Goal: Task Accomplishment & Management: Manage account settings

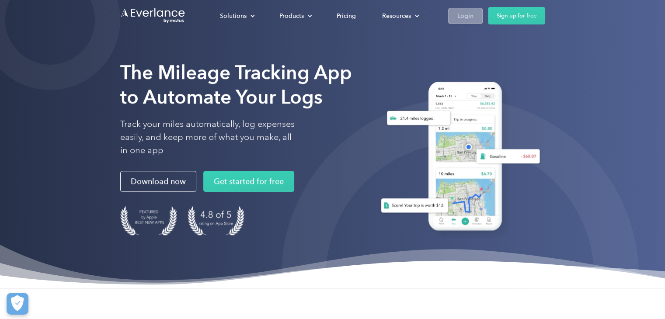
click at [458, 16] on div "Login" at bounding box center [465, 15] width 16 height 11
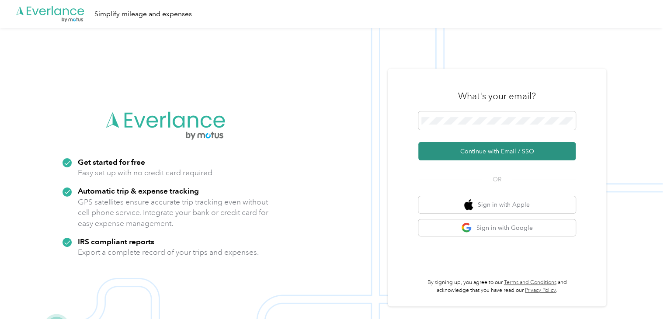
click at [495, 151] on button "Continue with Email / SSO" at bounding box center [496, 151] width 157 height 18
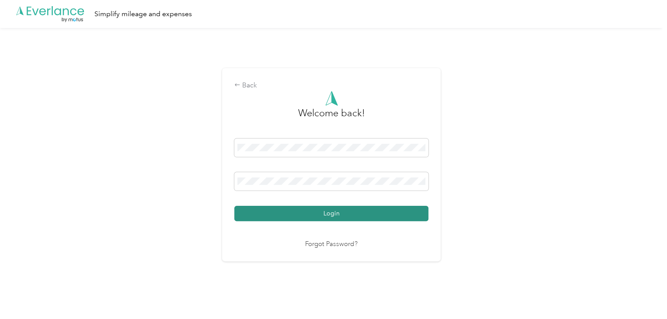
click at [375, 214] on button "Login" at bounding box center [331, 213] width 194 height 15
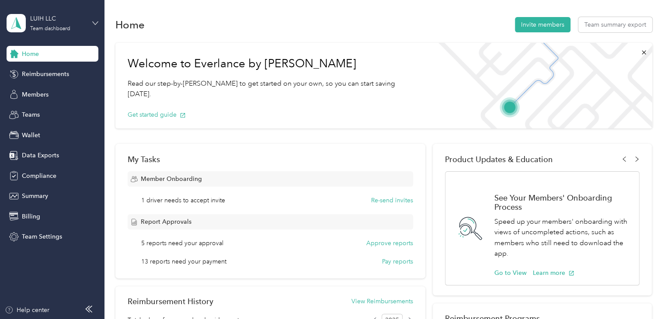
click at [93, 24] on icon at bounding box center [95, 23] width 6 height 6
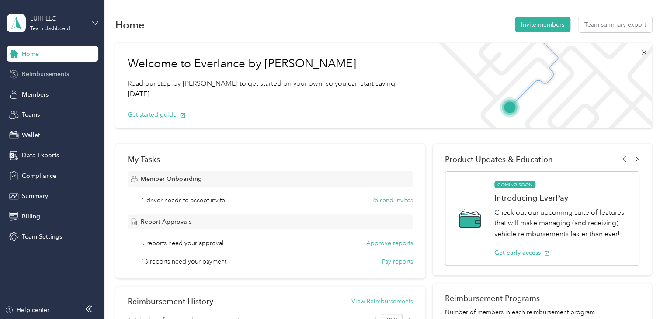
click at [57, 76] on span "Reimbursements" at bounding box center [45, 73] width 47 height 9
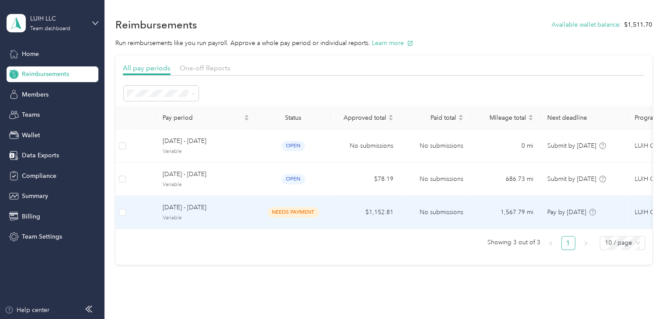
click at [217, 213] on div "[DATE] - [DATE] Variable" at bounding box center [206, 212] width 87 height 19
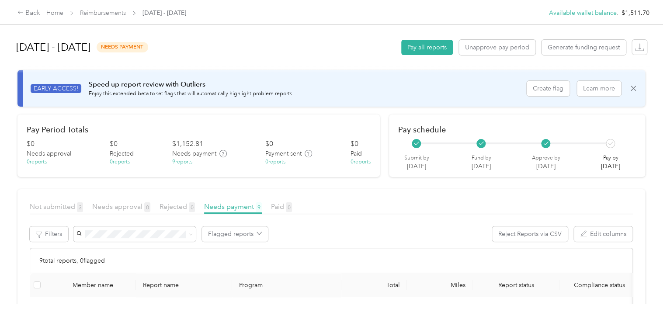
click at [104, 14] on link "Reimbursements" at bounding box center [103, 12] width 46 height 7
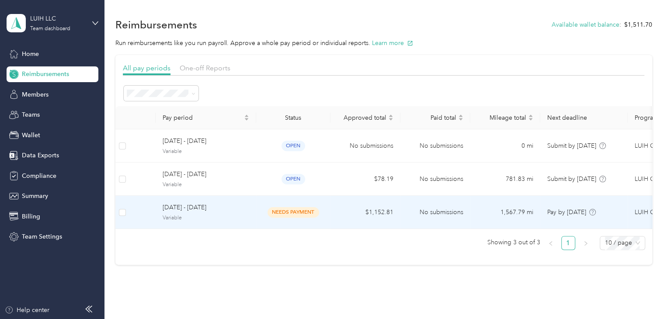
click at [226, 215] on span "Variable" at bounding box center [206, 218] width 87 height 8
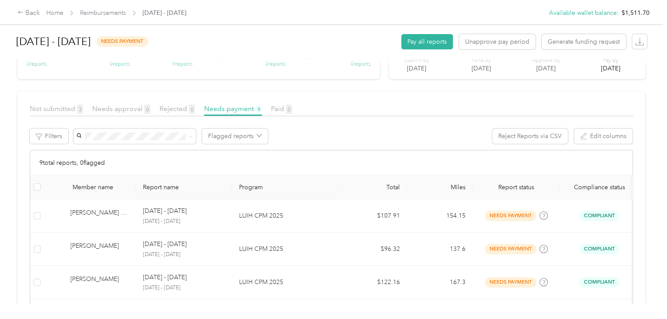
scroll to position [83, 0]
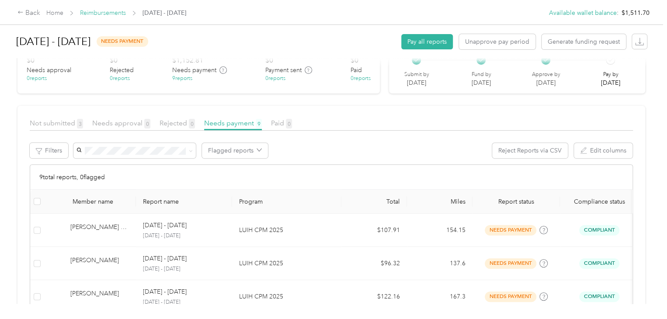
click at [99, 12] on link "Reimbursements" at bounding box center [103, 12] width 46 height 7
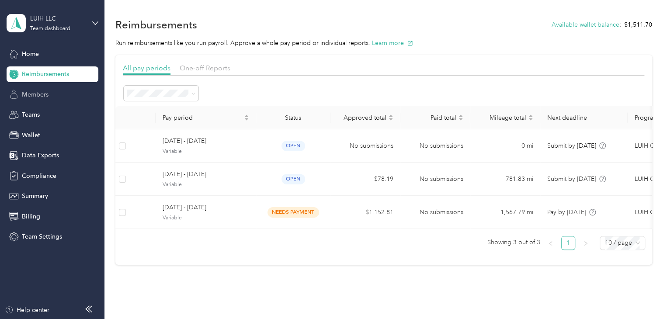
click at [54, 96] on div "Members" at bounding box center [53, 95] width 92 height 16
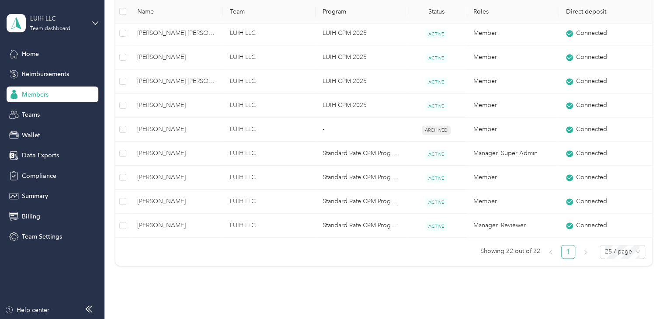
scroll to position [547, 0]
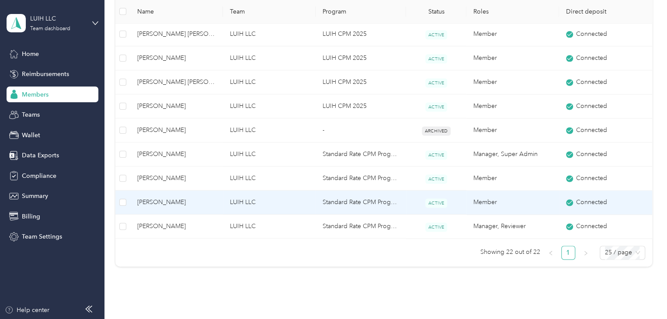
click at [191, 201] on span "[PERSON_NAME]" at bounding box center [176, 203] width 79 height 10
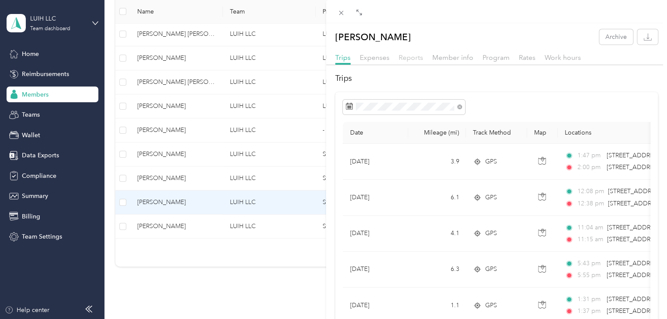
click at [409, 59] on span "Reports" at bounding box center [411, 57] width 24 height 8
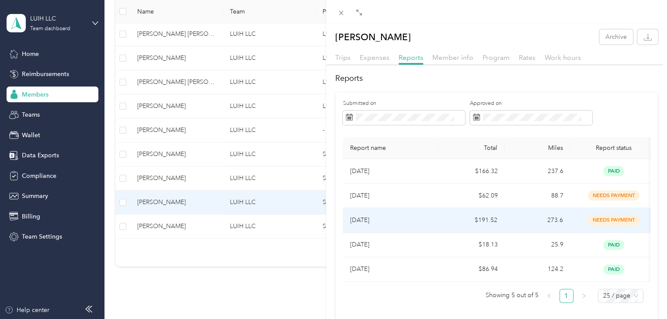
click at [620, 222] on span "needs payment" at bounding box center [614, 220] width 52 height 10
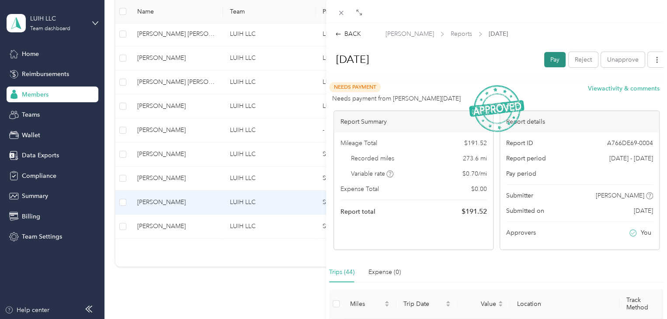
click at [545, 59] on button "Pay" at bounding box center [554, 59] width 21 height 15
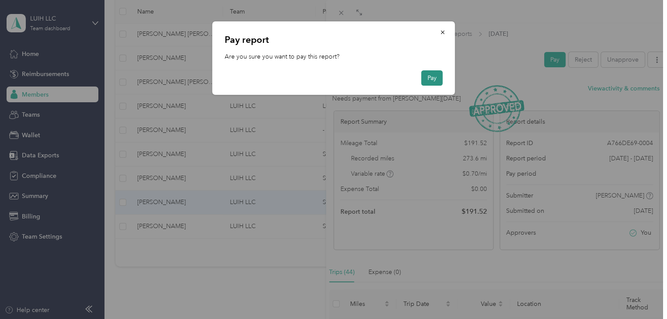
click at [430, 76] on button "Pay" at bounding box center [431, 77] width 21 height 15
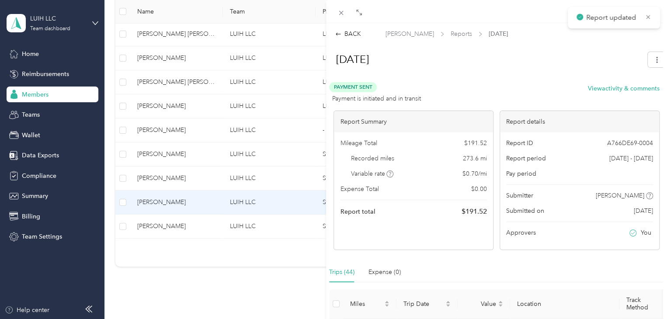
click at [202, 174] on div "BACK [PERSON_NAME] Reports [DATE] [DATE] Payment Sent Payment is initiated and …" at bounding box center [333, 159] width 667 height 319
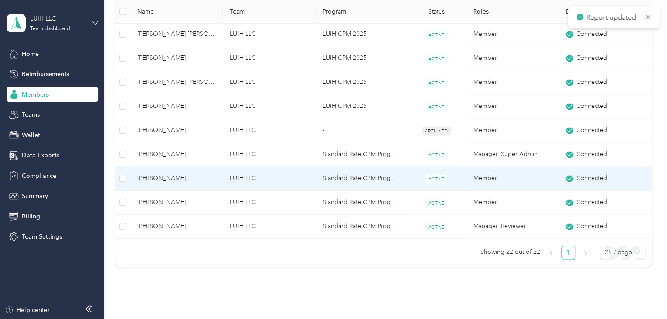
click at [201, 173] on span "[PERSON_NAME]" at bounding box center [176, 178] width 79 height 10
click at [201, 319] on div "Drag to resize Click to close Loading member data" at bounding box center [331, 319] width 663 height 0
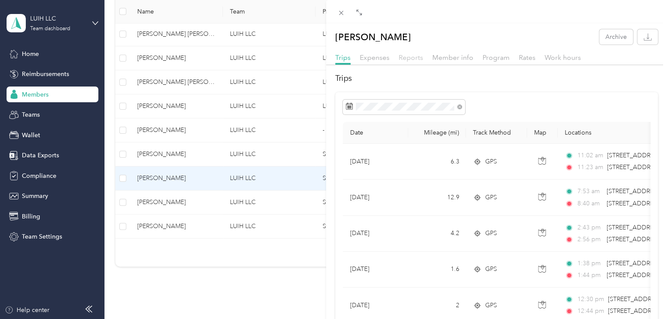
click at [409, 57] on span "Reports" at bounding box center [411, 57] width 24 height 8
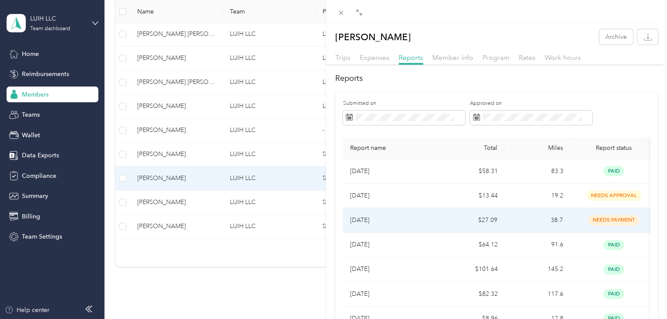
click at [442, 219] on td "$27.09" at bounding box center [472, 220] width 66 height 24
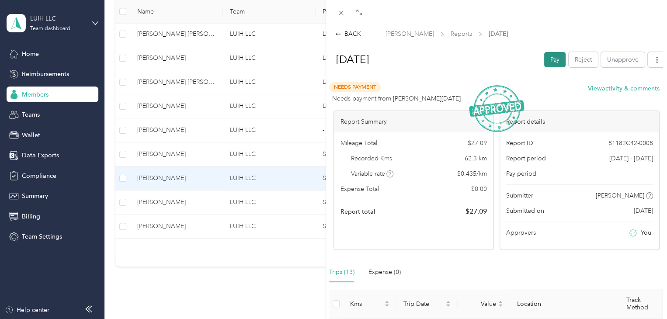
click at [545, 62] on button "Pay" at bounding box center [554, 59] width 21 height 15
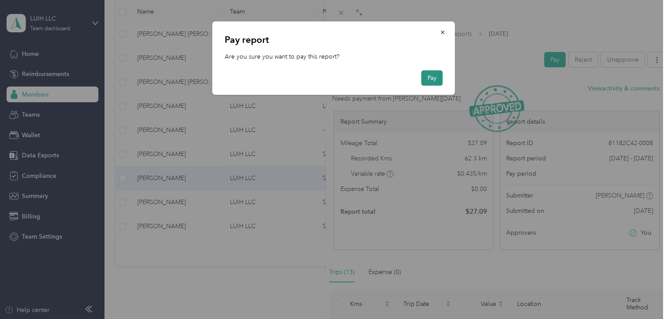
click at [434, 80] on button "Pay" at bounding box center [431, 77] width 21 height 15
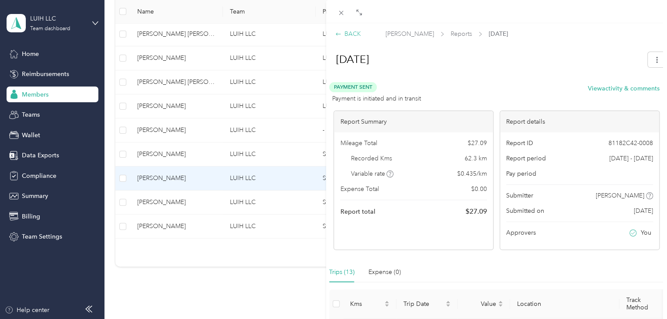
click at [350, 34] on div "BACK" at bounding box center [348, 33] width 26 height 9
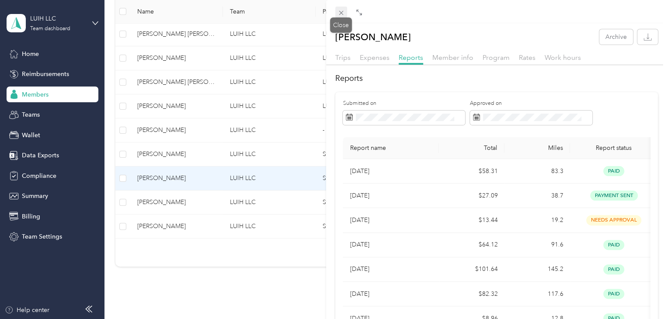
click at [343, 14] on icon at bounding box center [340, 12] width 7 height 7
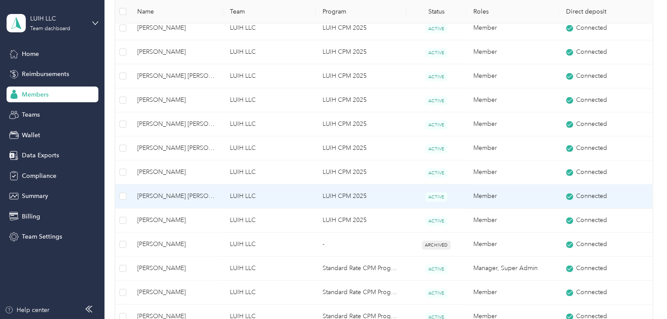
scroll to position [372, 0]
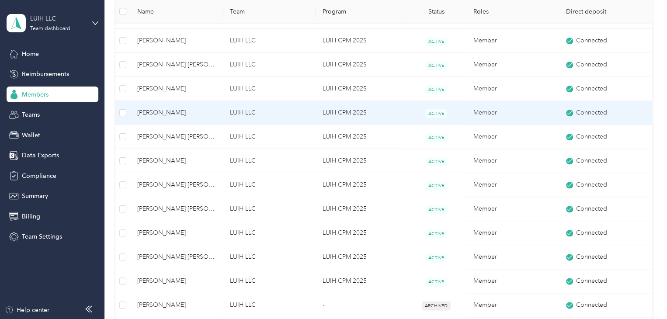
click at [187, 109] on span "[PERSON_NAME]" at bounding box center [176, 113] width 79 height 10
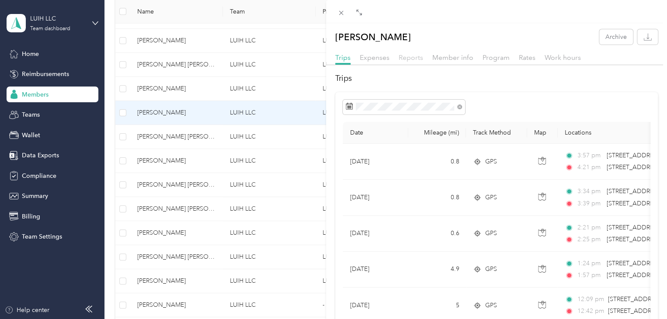
click at [412, 58] on span "Reports" at bounding box center [411, 57] width 24 height 8
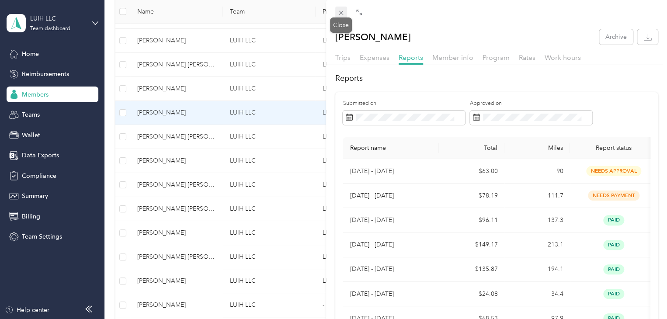
click at [341, 14] on icon at bounding box center [340, 12] width 7 height 7
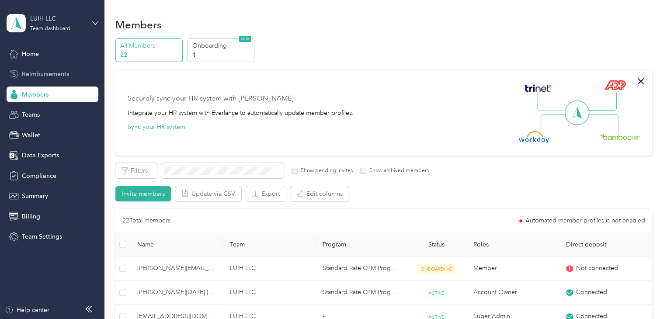
click at [56, 72] on span "Reimbursements" at bounding box center [45, 73] width 47 height 9
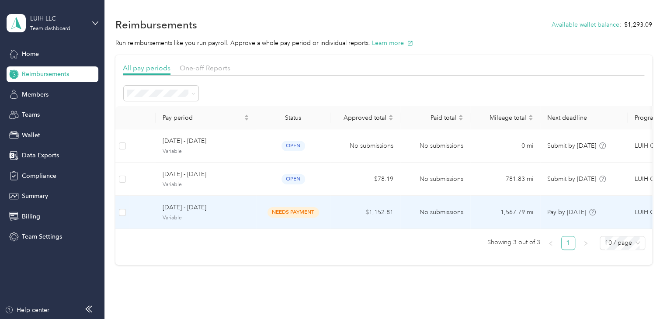
click at [257, 213] on td "needs payment" at bounding box center [293, 212] width 74 height 33
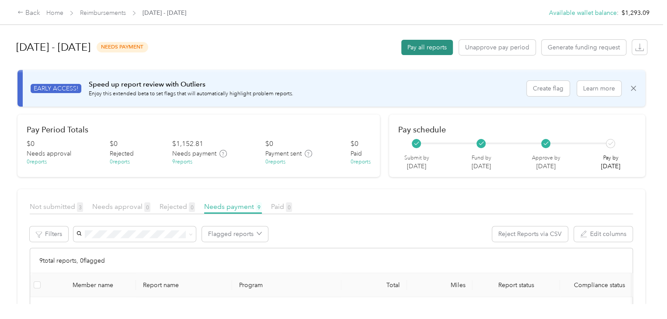
click at [422, 48] on button "Pay all reports" at bounding box center [427, 47] width 52 height 15
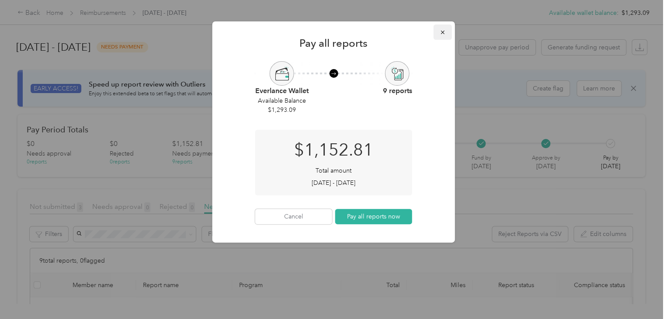
click at [440, 34] on icon "button" at bounding box center [443, 32] width 6 height 6
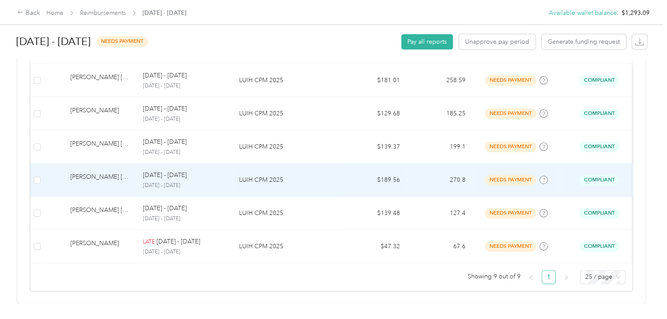
scroll to position [346, 0]
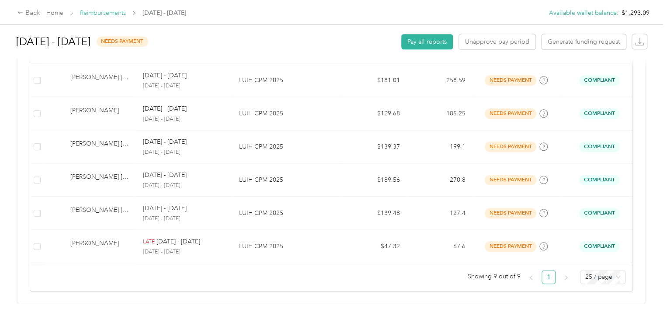
click at [112, 11] on link "Reimbursements" at bounding box center [103, 12] width 46 height 7
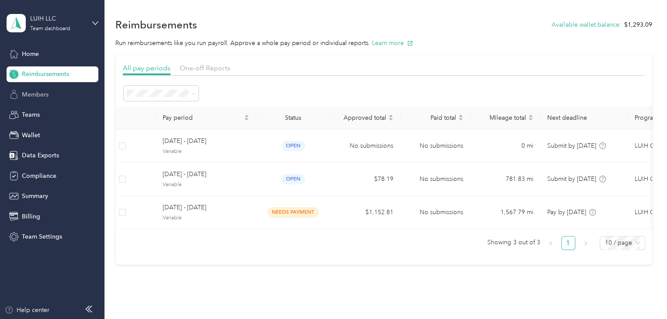
click at [44, 94] on span "Members" at bounding box center [35, 94] width 27 height 9
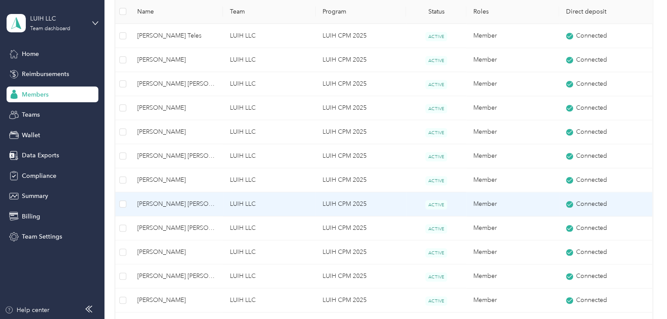
scroll to position [350, 0]
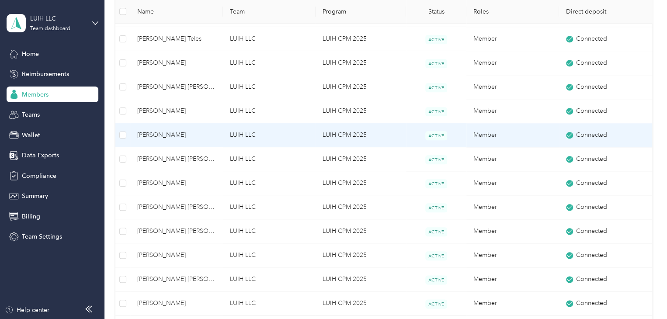
click at [212, 135] on span "[PERSON_NAME]" at bounding box center [176, 135] width 79 height 10
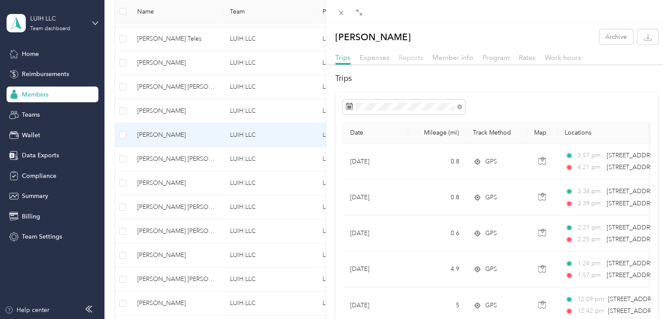
click at [409, 59] on span "Reports" at bounding box center [411, 57] width 24 height 8
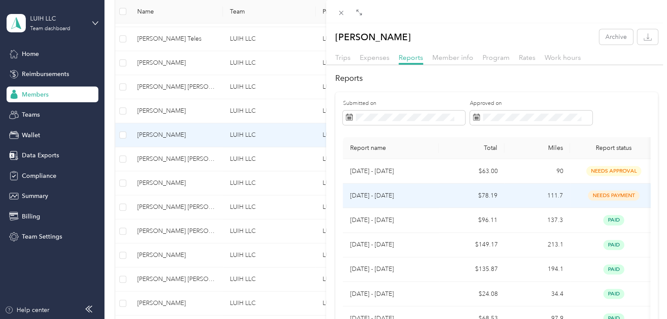
click at [431, 198] on p "[DATE] - [DATE]" at bounding box center [391, 196] width 82 height 10
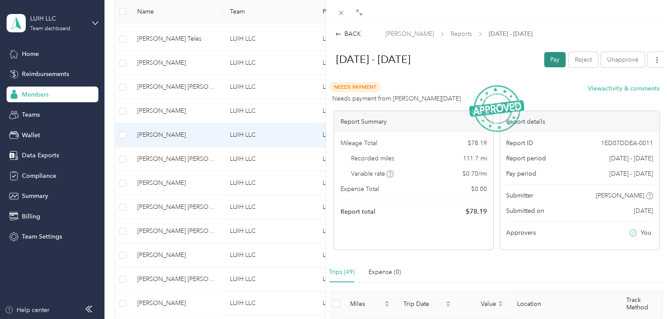
click at [545, 62] on button "Pay" at bounding box center [554, 59] width 21 height 15
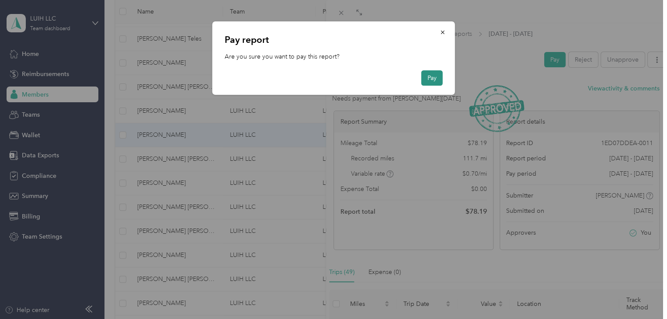
click at [430, 79] on button "Pay" at bounding box center [431, 77] width 21 height 15
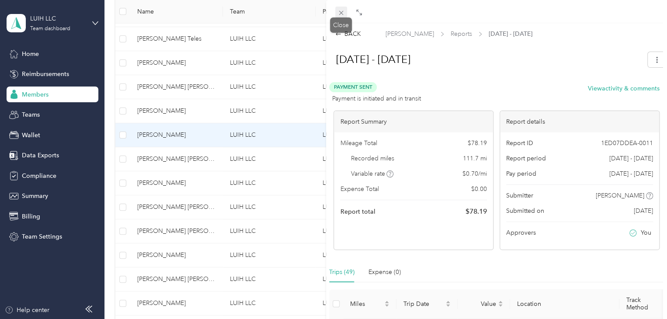
click at [343, 15] on icon at bounding box center [340, 12] width 7 height 7
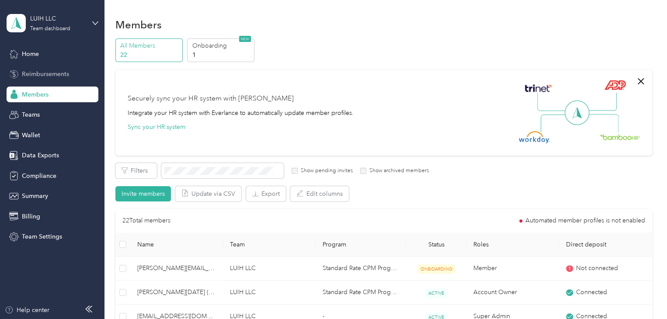
click at [59, 76] on span "Reimbursements" at bounding box center [45, 73] width 47 height 9
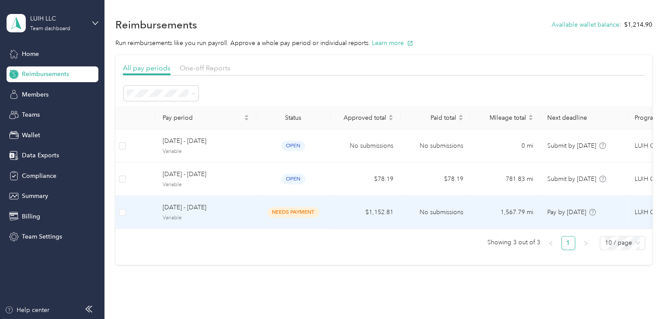
click at [241, 208] on span "[DATE] - [DATE]" at bounding box center [206, 208] width 87 height 10
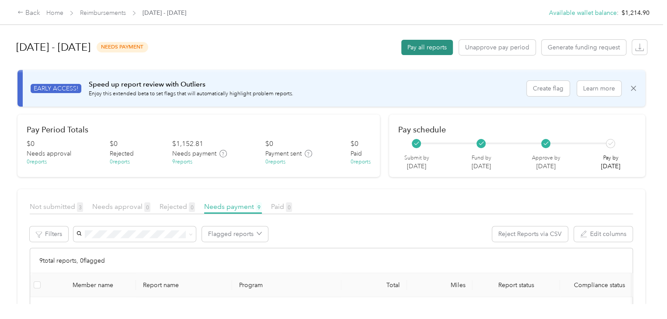
click at [417, 48] on button "Pay all reports" at bounding box center [427, 47] width 52 height 15
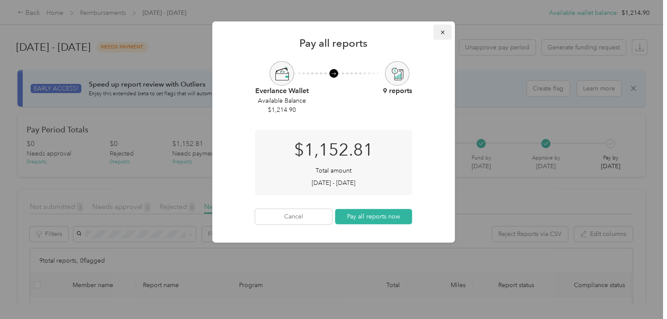
click at [441, 31] on icon "button" at bounding box center [443, 32] width 6 height 6
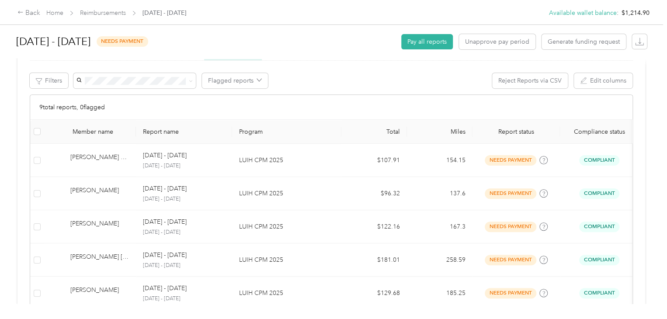
scroll to position [127, 0]
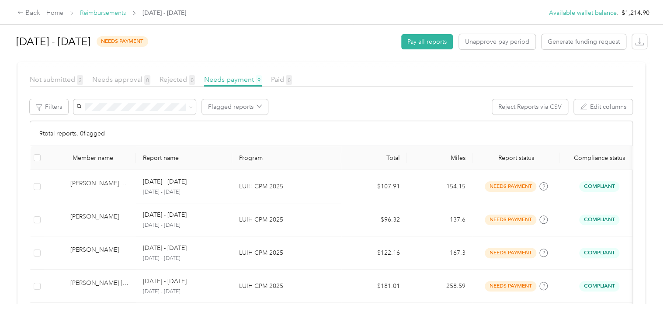
click at [114, 15] on link "Reimbursements" at bounding box center [103, 12] width 46 height 7
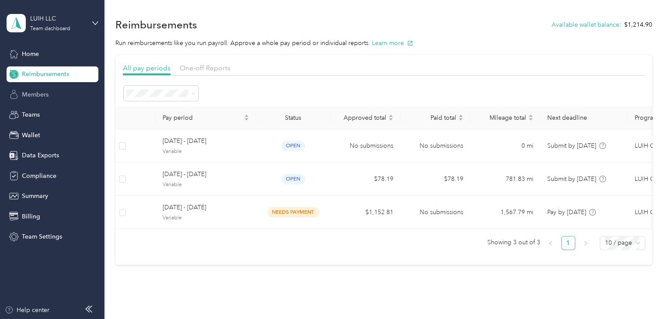
click at [47, 97] on span "Members" at bounding box center [35, 94] width 27 height 9
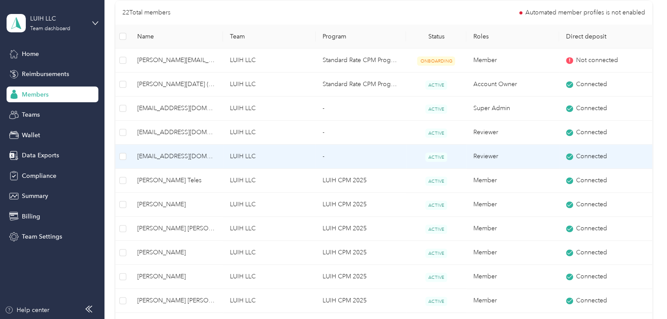
scroll to position [262, 0]
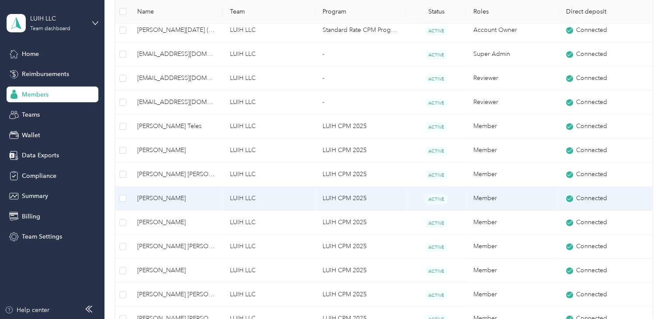
click at [209, 198] on span "[PERSON_NAME]" at bounding box center [176, 199] width 79 height 10
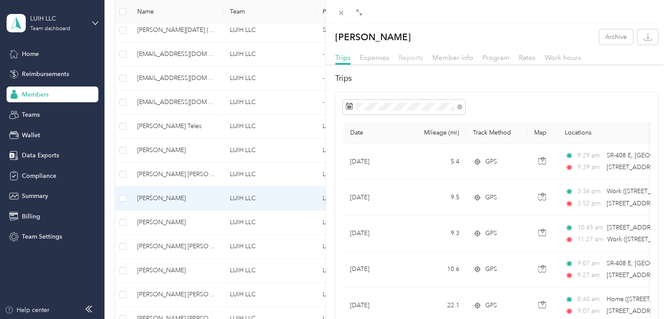
click at [402, 56] on span "Reports" at bounding box center [411, 57] width 24 height 8
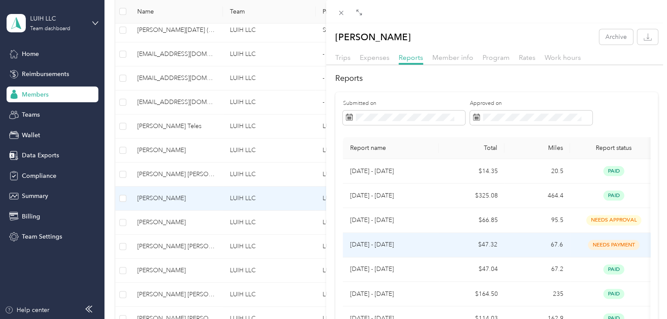
click at [446, 246] on td "$47.32" at bounding box center [472, 245] width 66 height 24
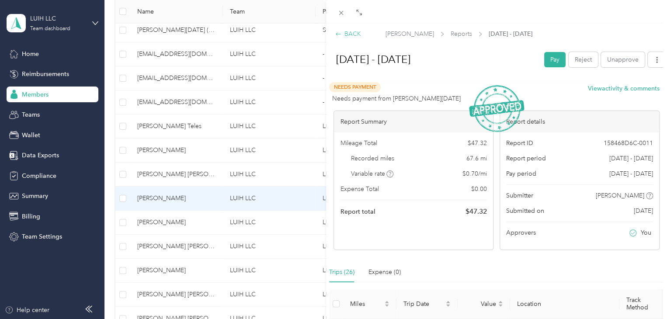
click at [353, 36] on div "BACK" at bounding box center [348, 33] width 26 height 9
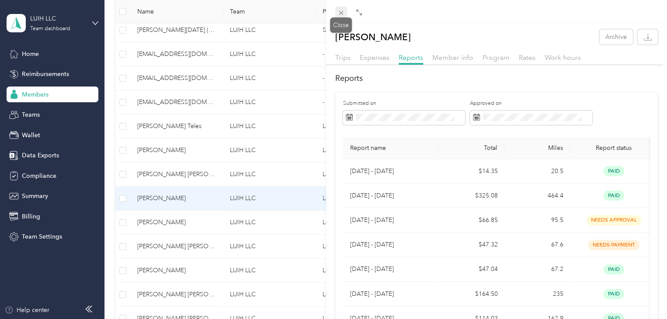
click at [340, 11] on icon at bounding box center [341, 13] width 4 height 4
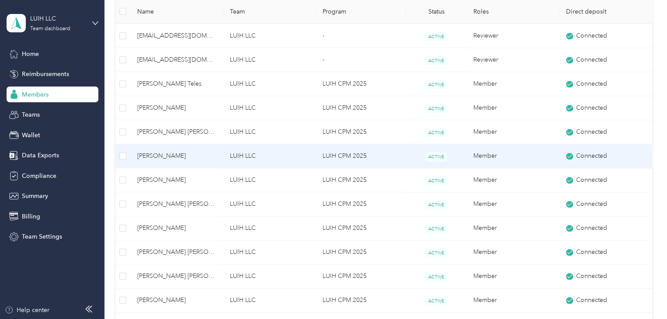
scroll to position [306, 0]
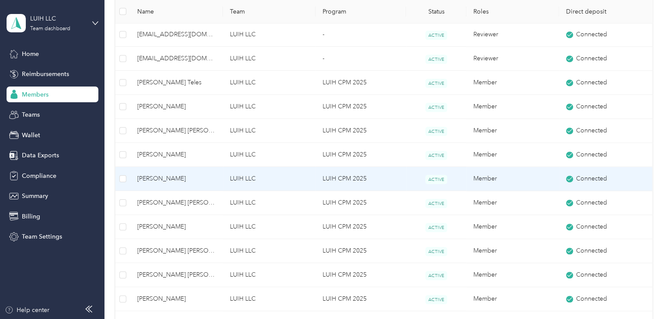
click at [191, 178] on span "[PERSON_NAME]" at bounding box center [176, 179] width 79 height 10
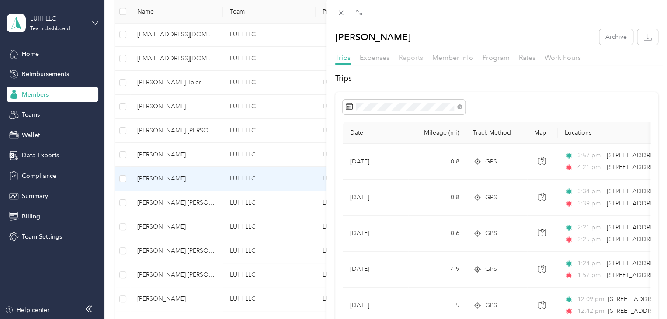
click at [407, 56] on span "Reports" at bounding box center [411, 57] width 24 height 8
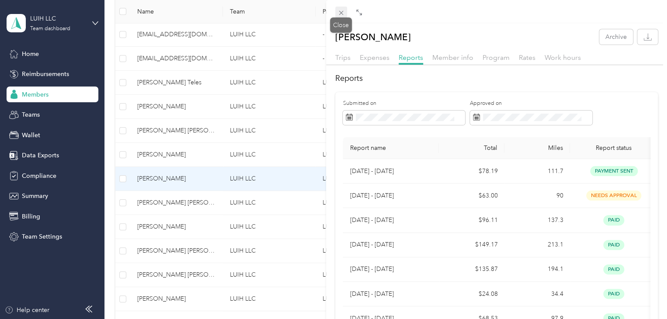
click at [339, 14] on icon at bounding box center [340, 12] width 7 height 7
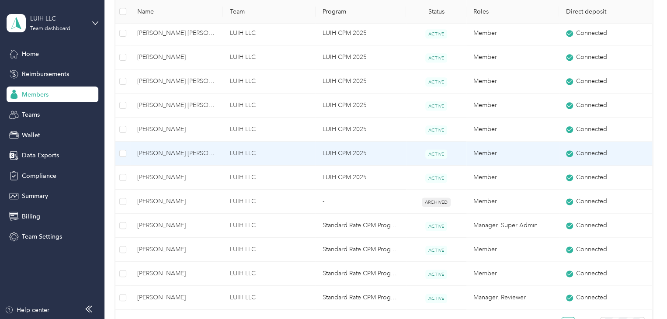
scroll to position [481, 0]
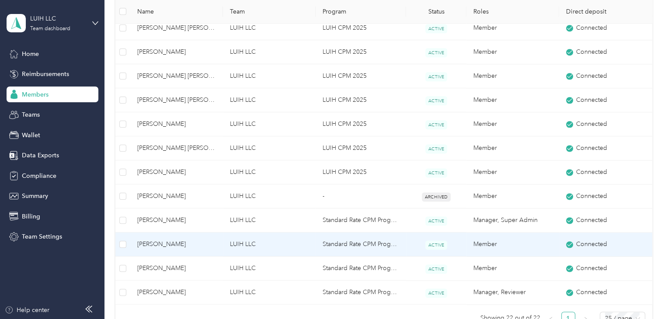
click at [205, 243] on span "[PERSON_NAME]" at bounding box center [176, 244] width 79 height 10
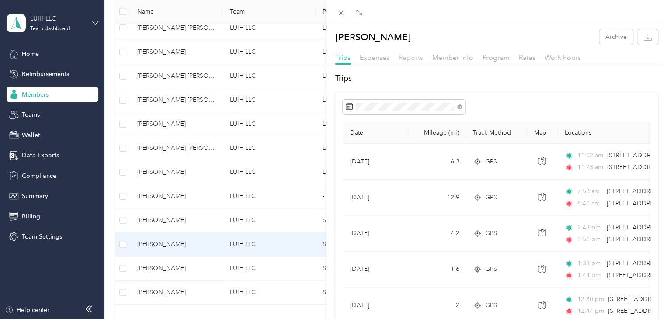
click at [414, 58] on span "Reports" at bounding box center [411, 57] width 24 height 8
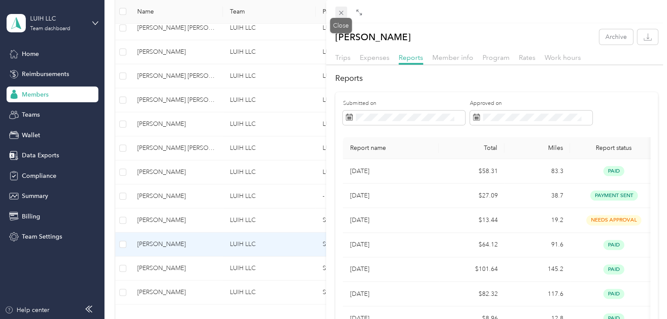
click at [344, 13] on icon at bounding box center [340, 12] width 7 height 7
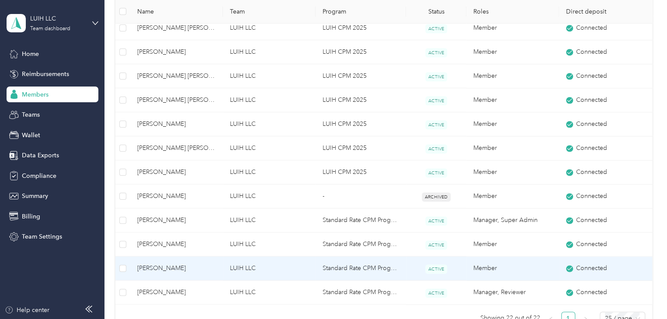
click at [199, 269] on span "[PERSON_NAME]" at bounding box center [176, 269] width 79 height 10
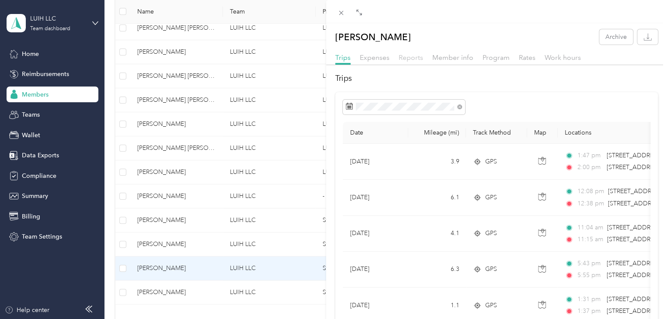
click at [411, 60] on span "Reports" at bounding box center [411, 57] width 24 height 8
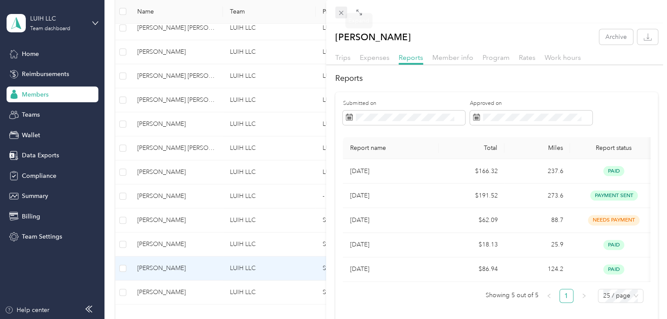
click at [340, 12] on icon at bounding box center [341, 13] width 4 height 4
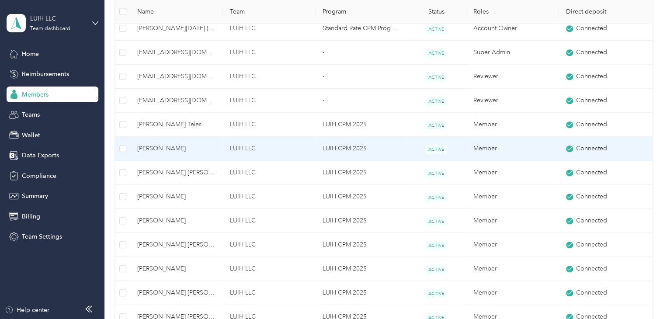
scroll to position [262, 0]
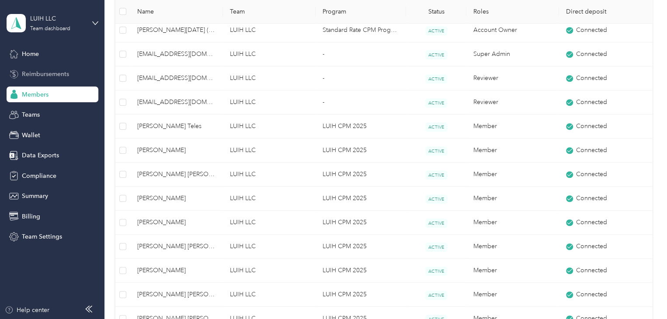
click at [72, 76] on div "Reimbursements" at bounding box center [53, 74] width 92 height 16
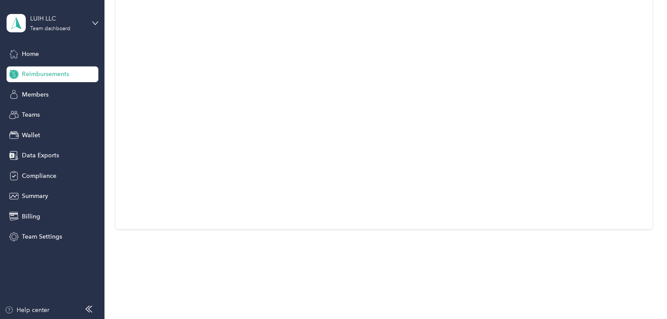
scroll to position [42, 0]
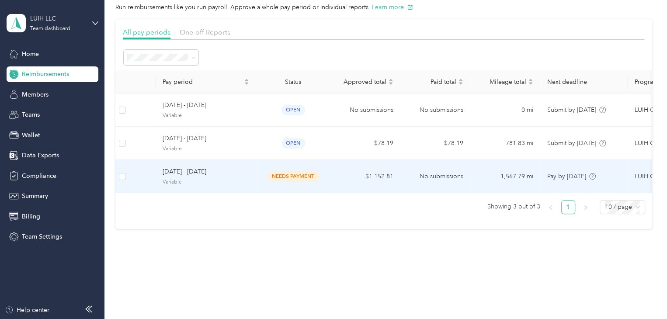
click at [246, 178] on span "Variable" at bounding box center [206, 182] width 87 height 8
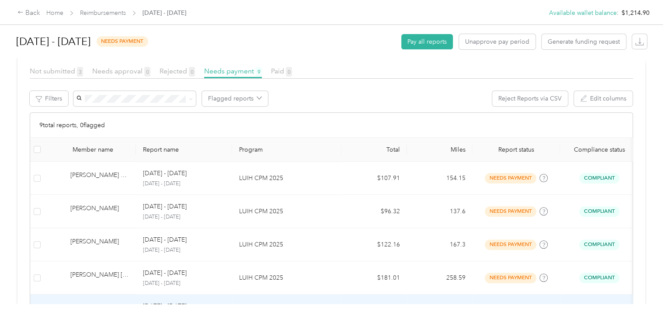
scroll to position [127, 0]
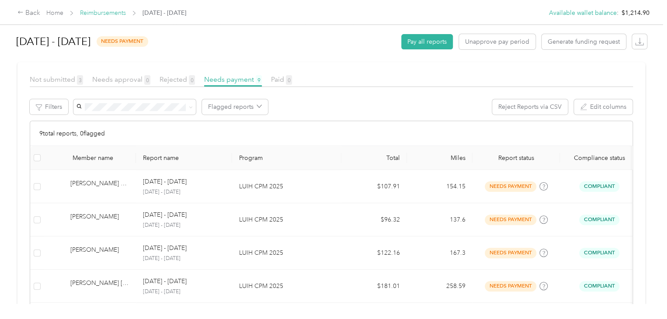
click at [124, 15] on link "Reimbursements" at bounding box center [103, 12] width 46 height 7
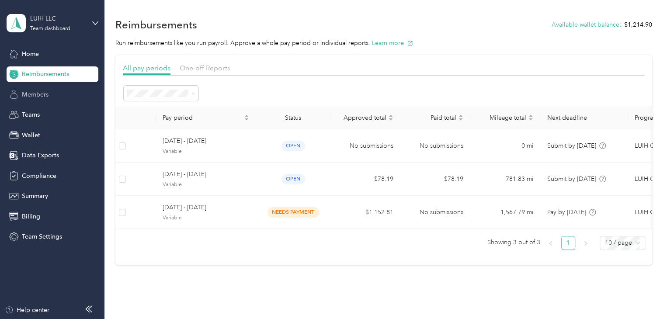
click at [59, 98] on div "Members" at bounding box center [53, 95] width 92 height 16
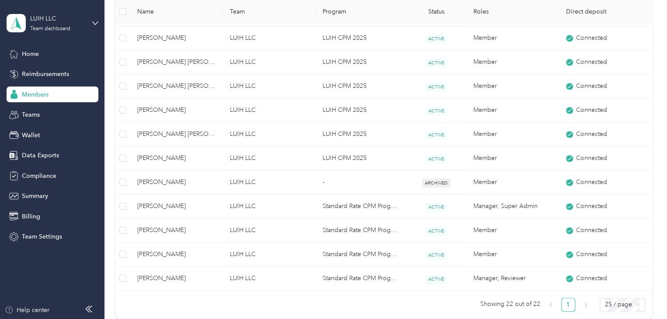
scroll to position [524, 0]
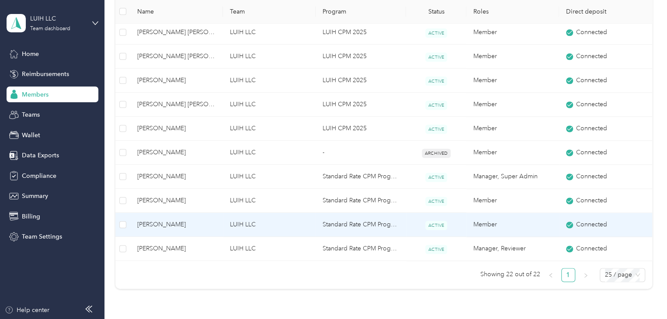
click at [188, 224] on span "[PERSON_NAME]" at bounding box center [176, 225] width 79 height 10
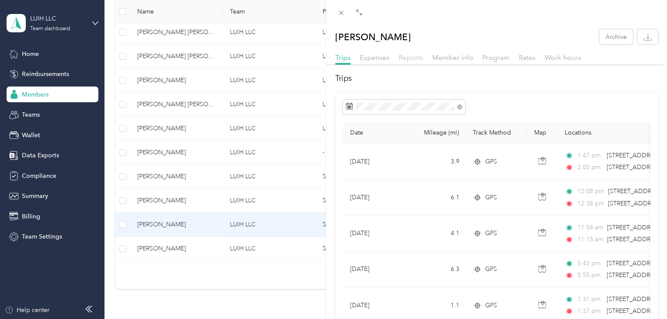
click at [415, 60] on span "Reports" at bounding box center [411, 57] width 24 height 8
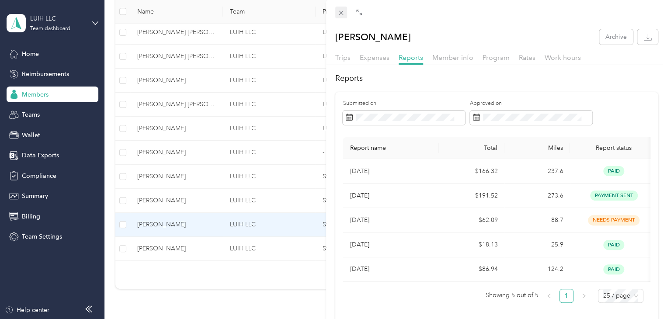
click at [338, 12] on icon at bounding box center [340, 12] width 7 height 7
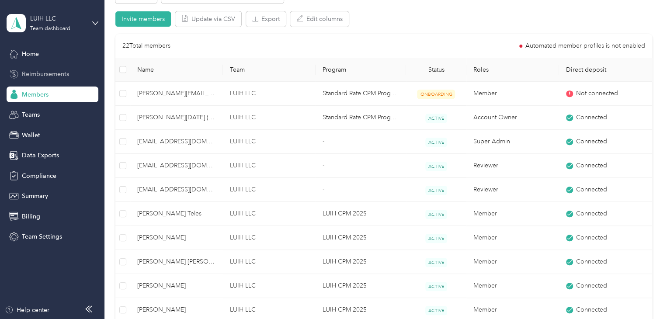
click at [51, 73] on span "Reimbursements" at bounding box center [45, 73] width 47 height 9
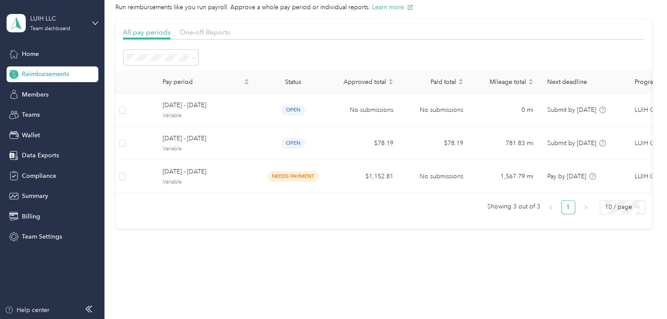
scroll to position [42, 0]
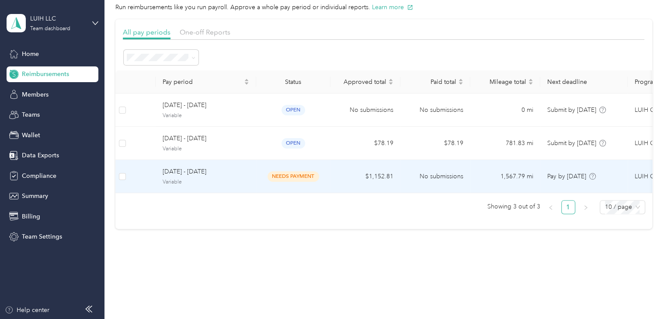
click at [307, 176] on td "needs payment" at bounding box center [293, 176] width 74 height 33
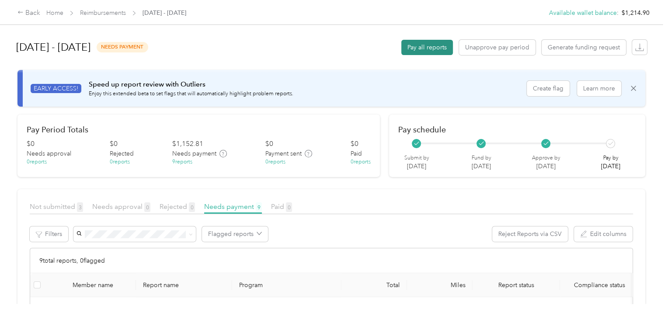
click at [424, 46] on button "Pay all reports" at bounding box center [427, 47] width 52 height 15
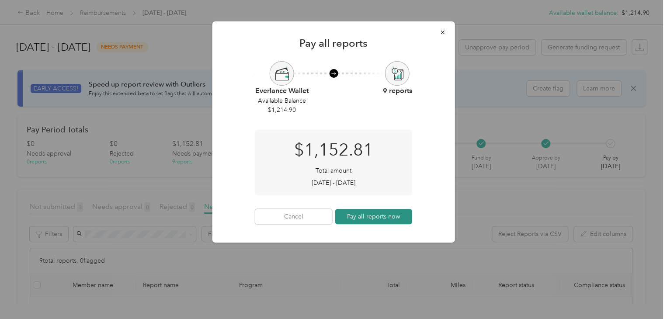
click at [375, 216] on button "Pay all reports now" at bounding box center [373, 216] width 77 height 15
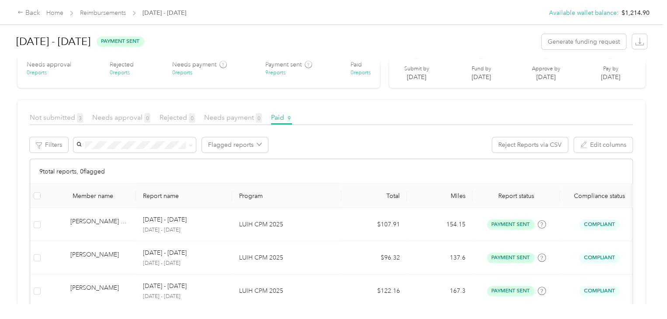
scroll to position [40, 0]
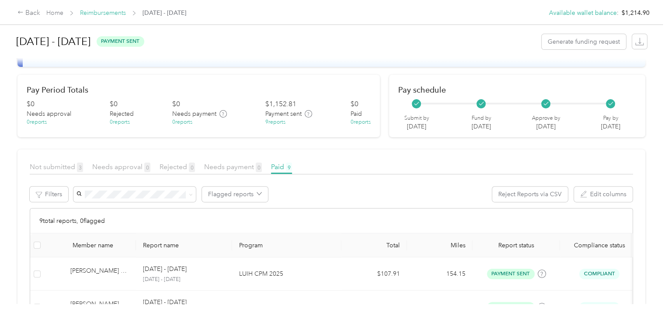
click at [116, 13] on link "Reimbursements" at bounding box center [103, 12] width 46 height 7
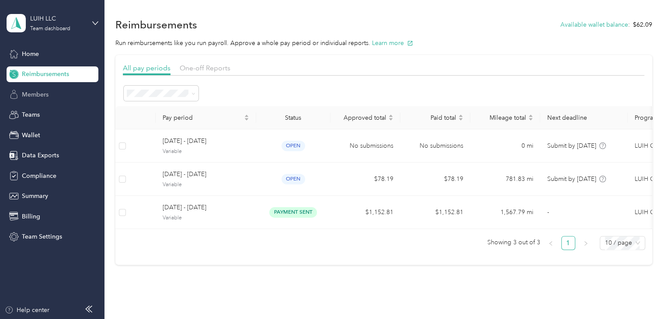
click at [65, 94] on div "Members" at bounding box center [53, 95] width 92 height 16
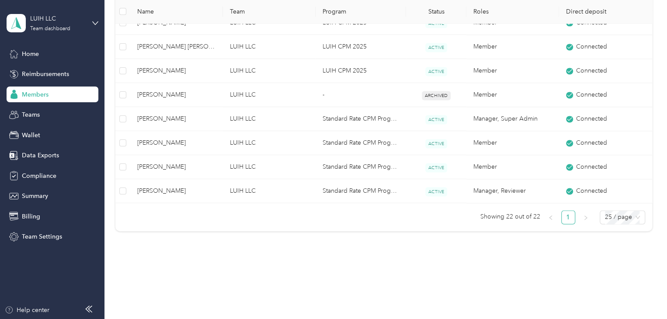
scroll to position [590, 0]
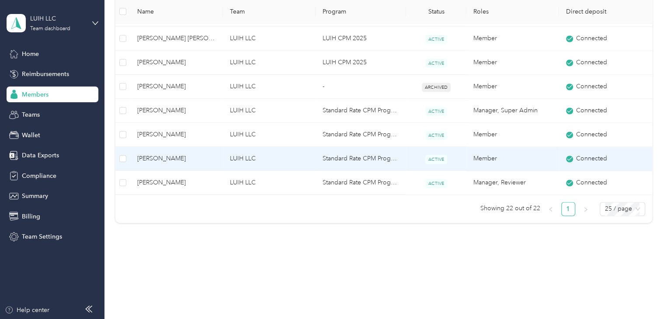
click at [192, 159] on span "[PERSON_NAME]" at bounding box center [176, 159] width 79 height 10
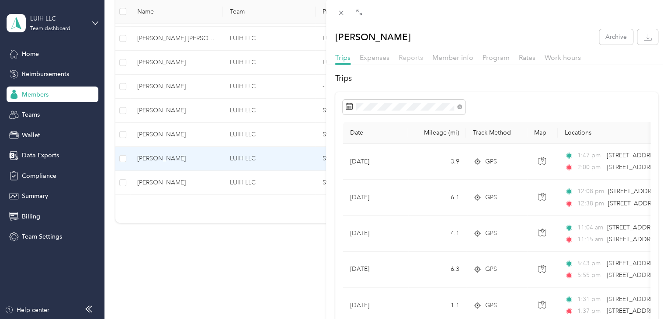
click at [414, 60] on span "Reports" at bounding box center [411, 57] width 24 height 8
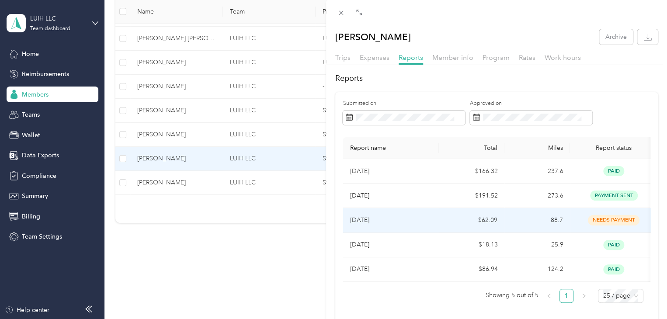
click at [443, 222] on td "$62.09" at bounding box center [472, 220] width 66 height 24
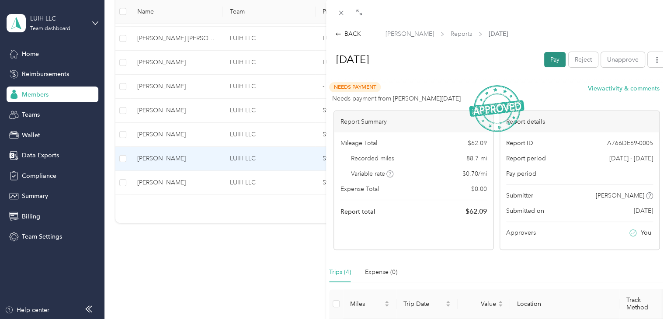
click at [547, 61] on button "Pay" at bounding box center [554, 59] width 21 height 15
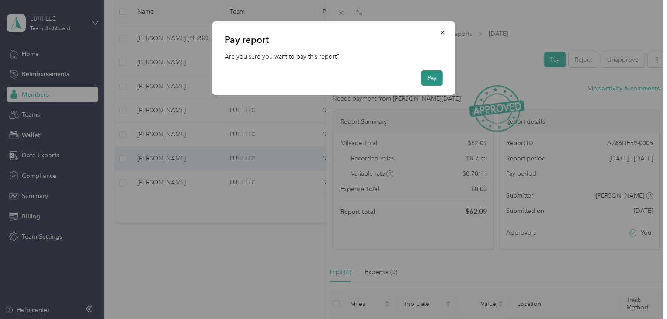
click at [429, 76] on button "Pay" at bounding box center [431, 77] width 21 height 15
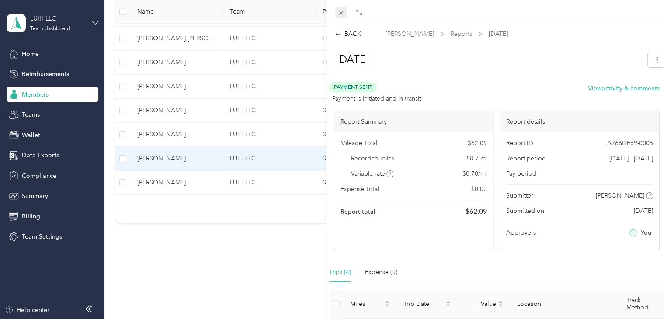
click at [341, 319] on div "Drag to resize Click to close BACK [PERSON_NAME] Reports [DATE] [DATE] Payment …" at bounding box center [331, 319] width 663 height 0
click at [341, 16] on icon at bounding box center [340, 12] width 7 height 7
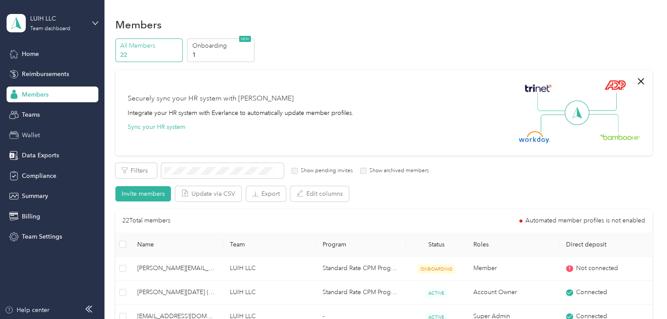
click at [58, 135] on div "Wallet" at bounding box center [53, 135] width 92 height 16
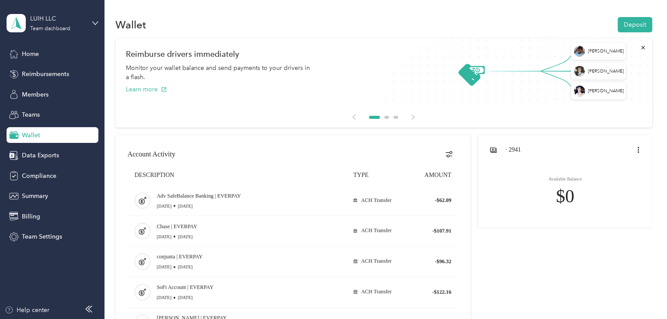
click at [91, 21] on div "LUIH LLC Team dashboard" at bounding box center [53, 23] width 92 height 31
click at [91, 112] on div "Log out" at bounding box center [133, 111] width 240 height 15
